Goal: Navigation & Orientation: Go to known website

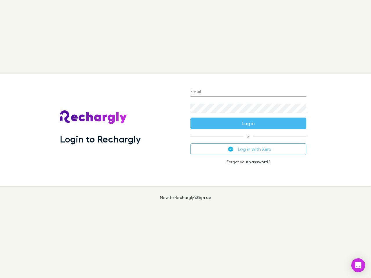
click at [186, 139] on div "Login to Rechargly" at bounding box center [120, 130] width 130 height 112
click at [248, 92] on input "Email" at bounding box center [248, 92] width 116 height 9
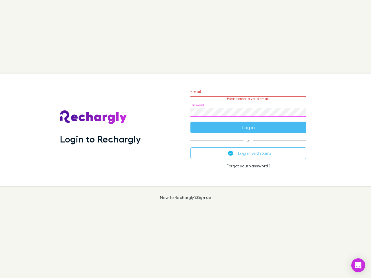
click at [248, 124] on form "Email Please enter a valid email. Password Log in" at bounding box center [248, 108] width 116 height 50
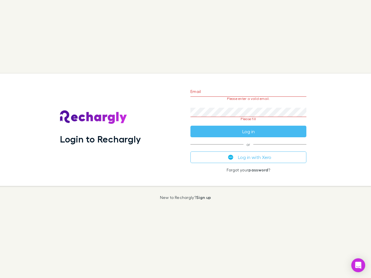
click at [248, 149] on div "Email Please enter a valid email. Password Please fill Log in or Log in with Xe…" at bounding box center [248, 130] width 125 height 112
click at [358, 266] on icon "Open Intercom Messenger" at bounding box center [358, 265] width 6 height 7
